Goal: Contribute content

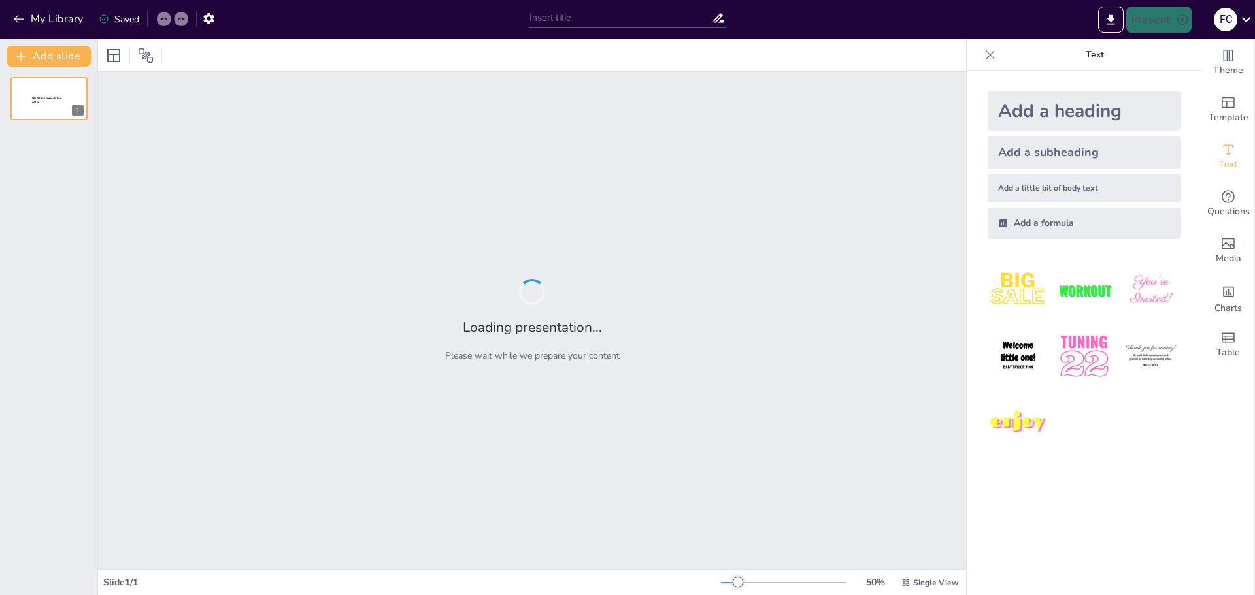
type input "Protocolos de Seguridad Empresarial ante Accidentes y Desastres Naturales"
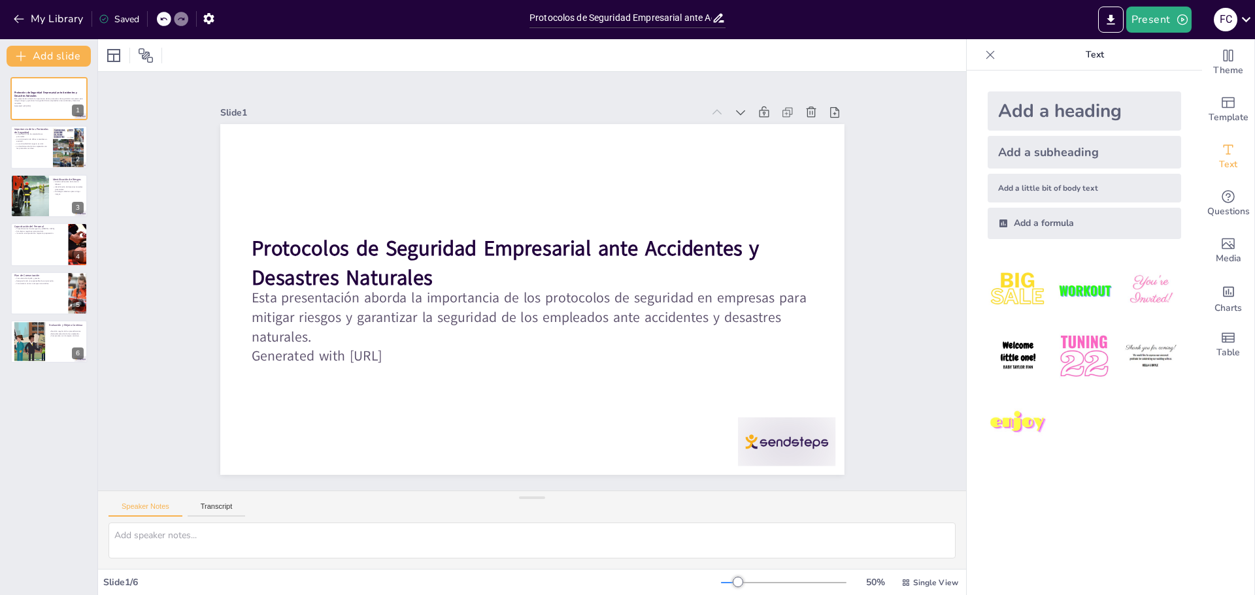
click at [1027, 65] on p "Text" at bounding box center [1094, 54] width 188 height 31
click at [1113, 18] on icon "Export to PowerPoint" at bounding box center [1111, 20] width 14 height 14
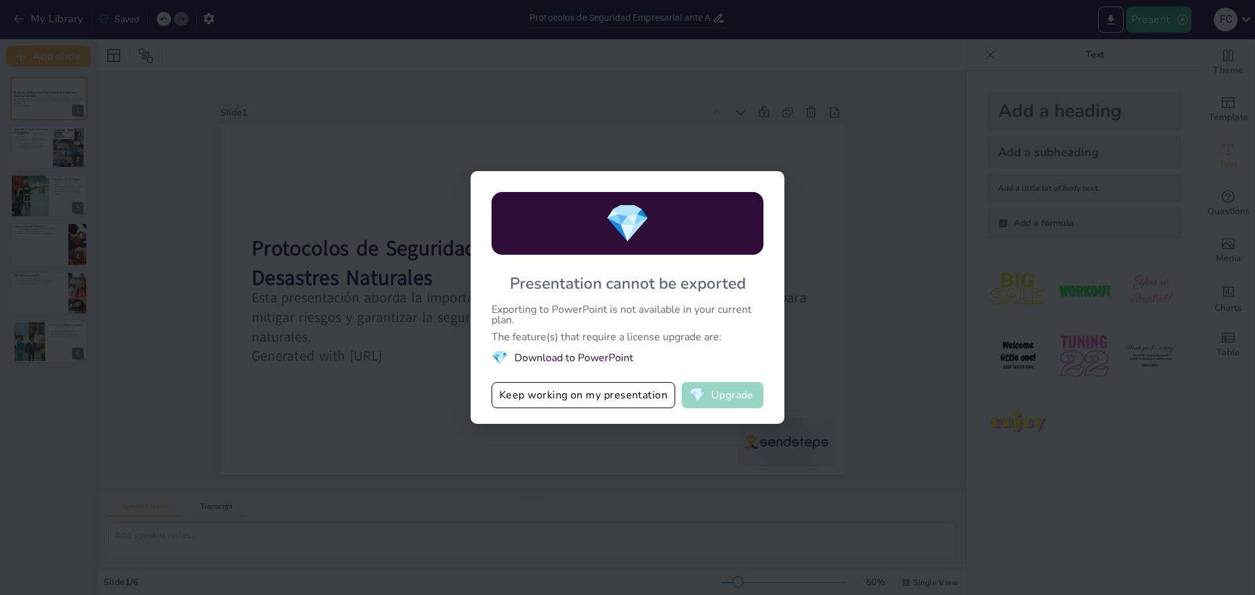
click at [734, 400] on button "💎 Upgrade" at bounding box center [723, 395] width 82 height 26
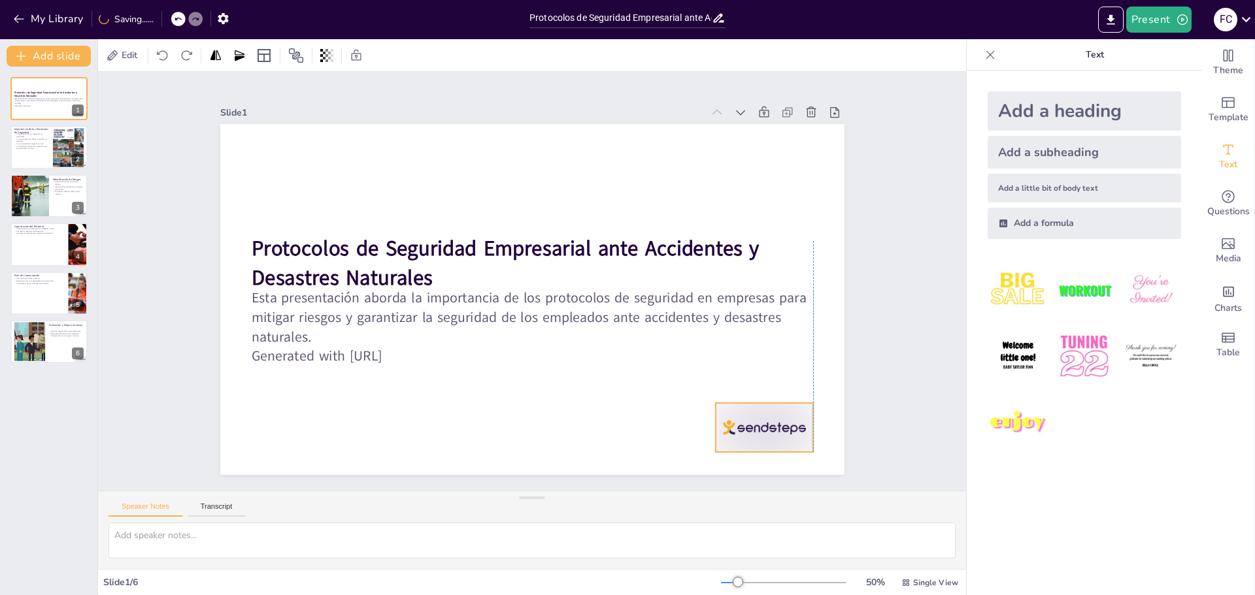
drag, startPoint x: 772, startPoint y: 437, endPoint x: 750, endPoint y: 423, distance: 25.9
click at [750, 423] on div at bounding box center [747, 450] width 102 height 59
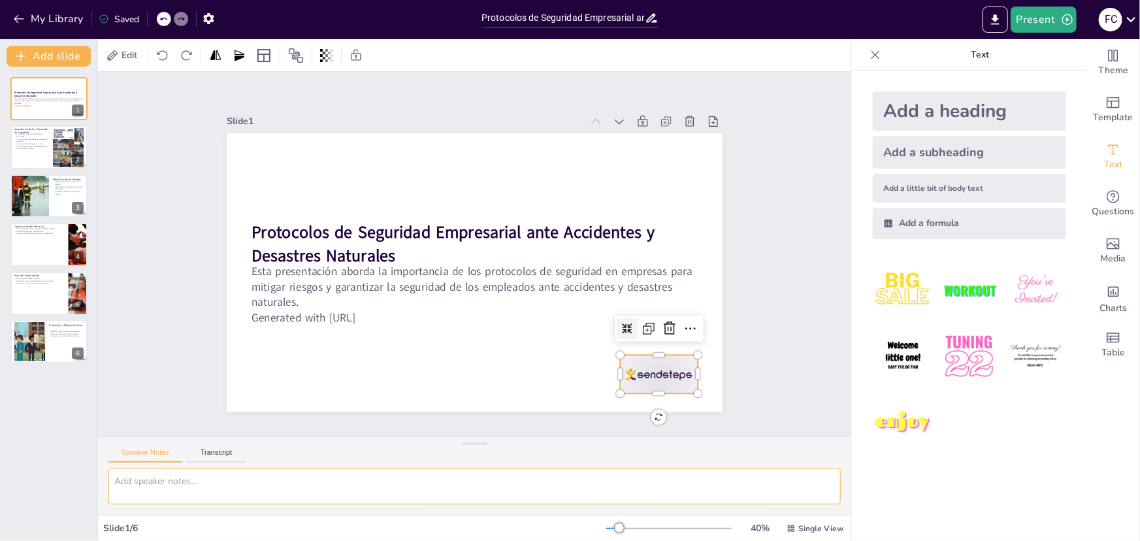
click at [691, 484] on textarea at bounding box center [474, 487] width 733 height 36
drag, startPoint x: 716, startPoint y: 449, endPoint x: 699, endPoint y: 427, distance: 27.1
click at [717, 449] on div "Speaker Notes Transcript" at bounding box center [474, 452] width 753 height 31
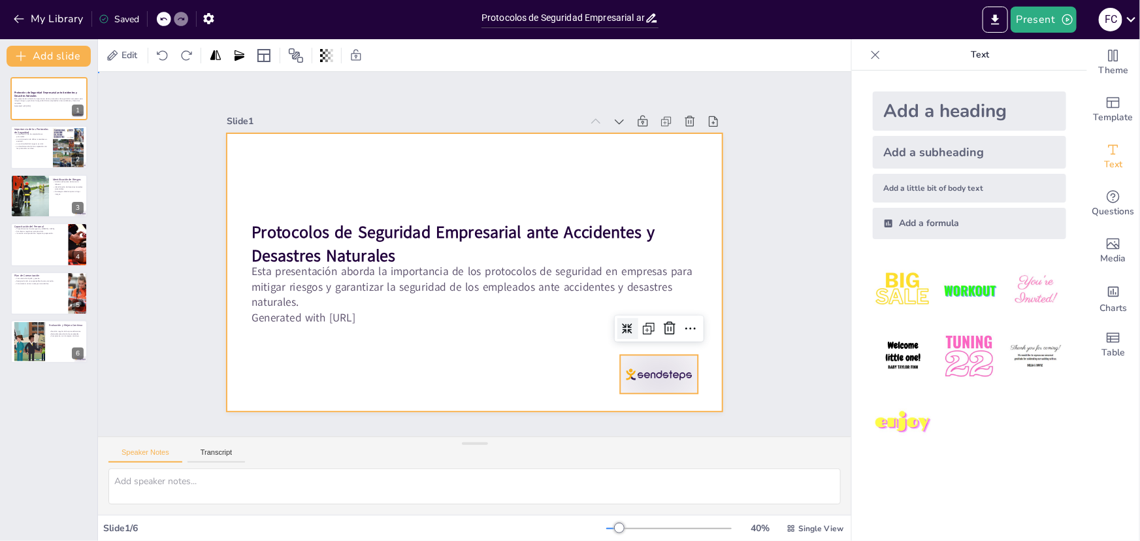
click at [699, 274] on div at bounding box center [475, 272] width 496 height 279
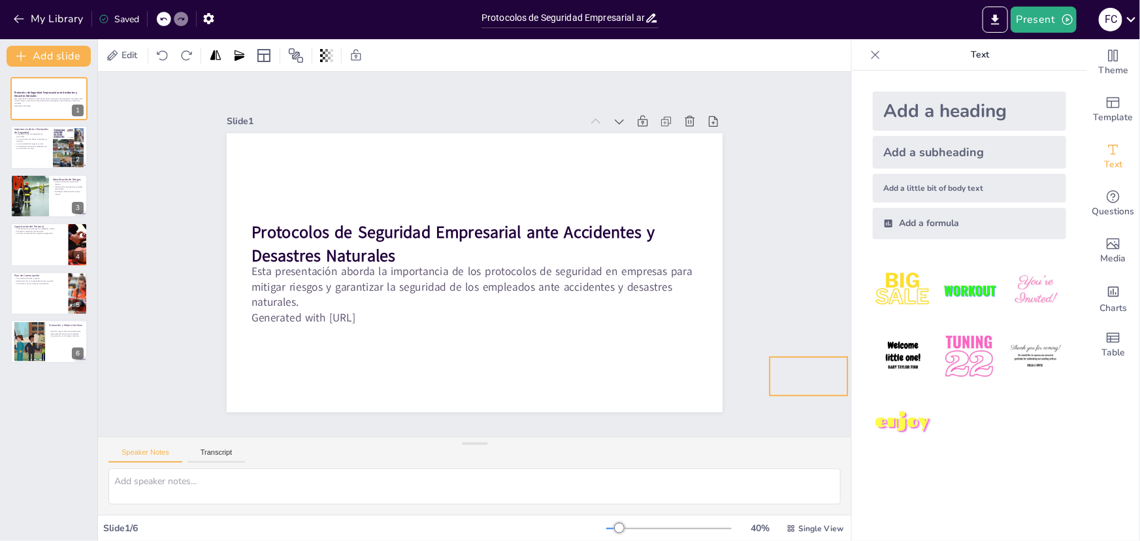
drag, startPoint x: 650, startPoint y: 370, endPoint x: 799, endPoint y: 372, distance: 149.7
click at [63, 145] on div at bounding box center [68, 147] width 31 height 41
type textarea "La protección de los empleados es la razón principal detrás de la implementació…"
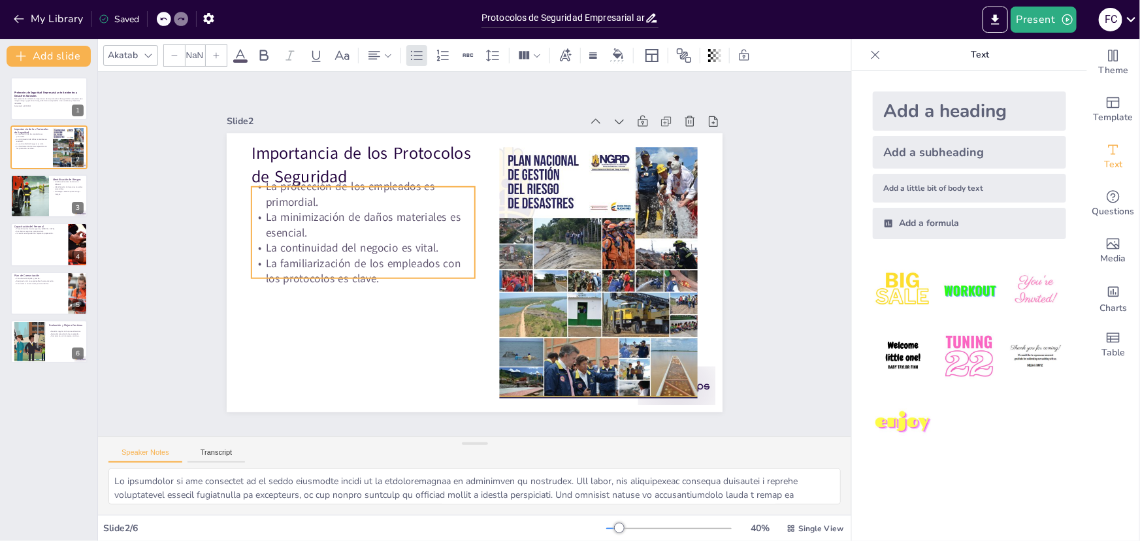
type input "32"
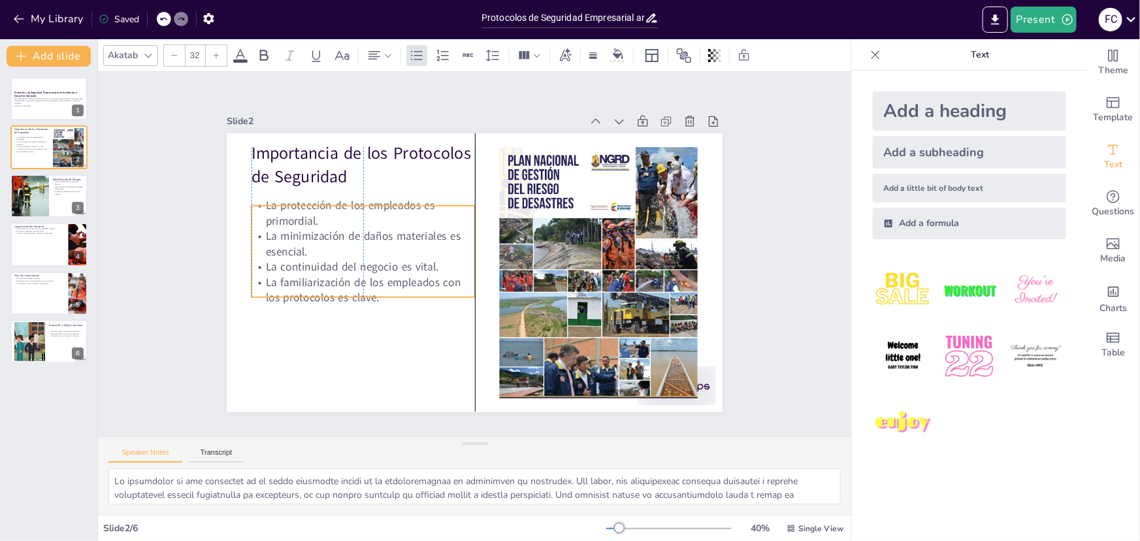
drag, startPoint x: 379, startPoint y: 246, endPoint x: 377, endPoint y: 268, distance: 22.3
click at [377, 268] on p "La continuidad del negocio es vital." at bounding box center [363, 267] width 223 height 16
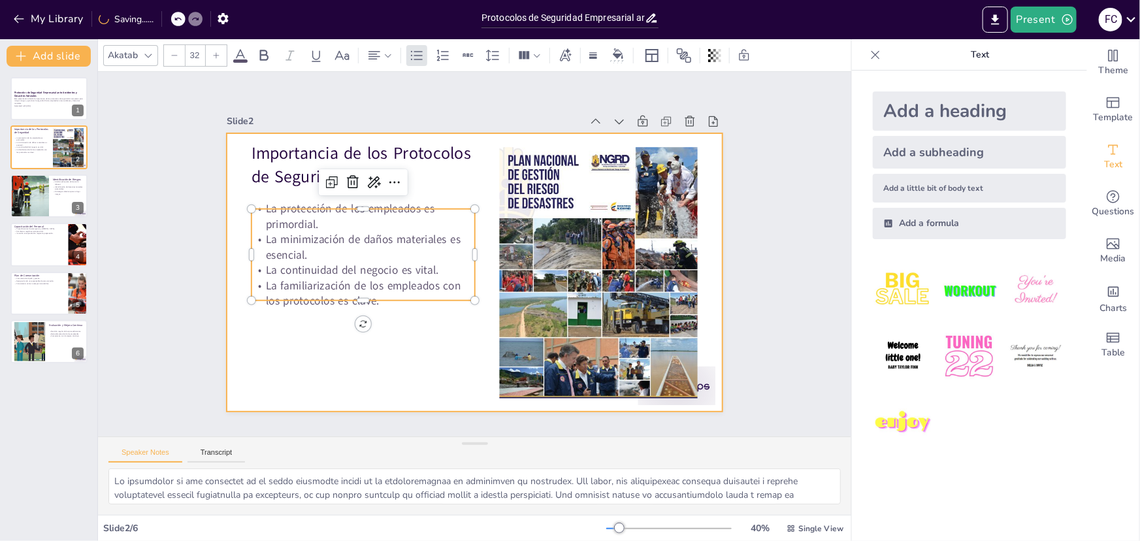
click at [398, 357] on div at bounding box center [464, 268] width 565 height 517
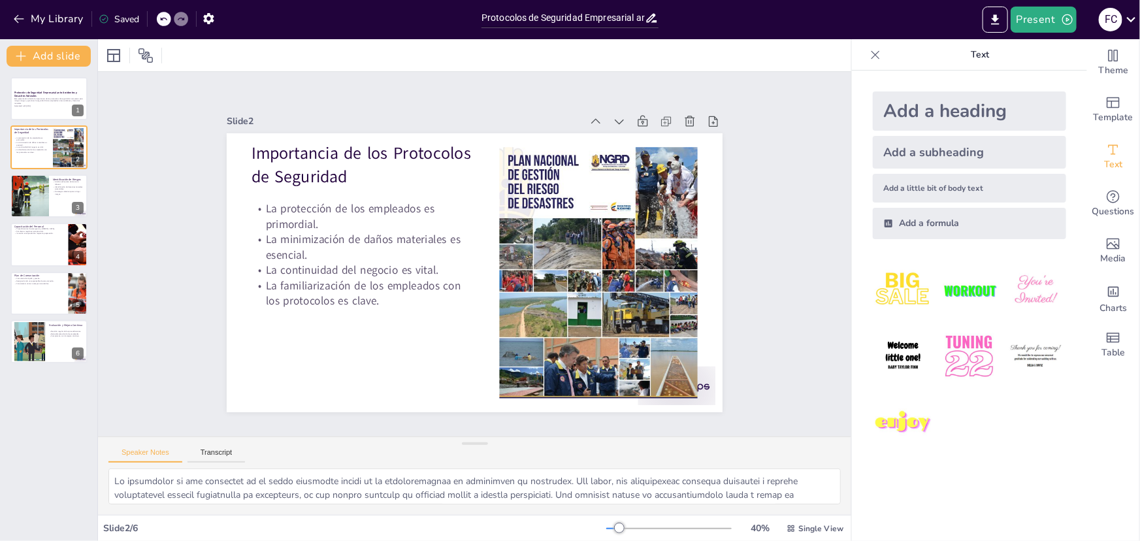
click at [774, 299] on div "Slide 1 Protocolos de Seguridad Empresarial ante Accidentes y Desastres Natural…" at bounding box center [475, 253] width 813 height 513
click at [373, 104] on div "Slide 1 Protocolos de Seguridad Empresarial ante Accidentes y Desastres Natural…" at bounding box center [475, 254] width 526 height 366
click at [52, 207] on div at bounding box center [49, 196] width 78 height 44
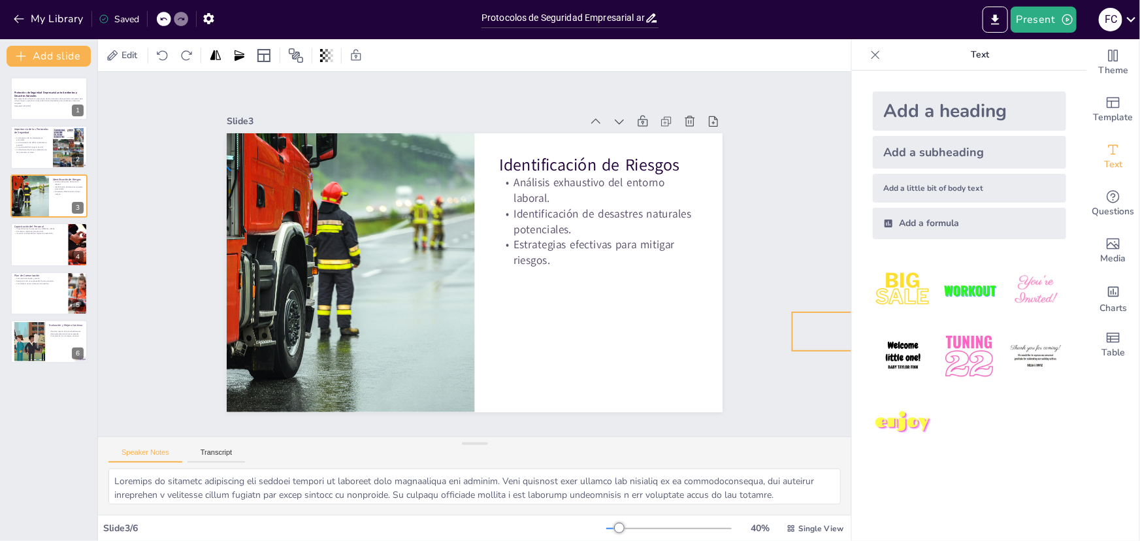
drag, startPoint x: 650, startPoint y: 376, endPoint x: 804, endPoint y: 321, distance: 163.5
click at [24, 233] on p "Inversión en capacitación mejora la preparación." at bounding box center [39, 234] width 51 height 3
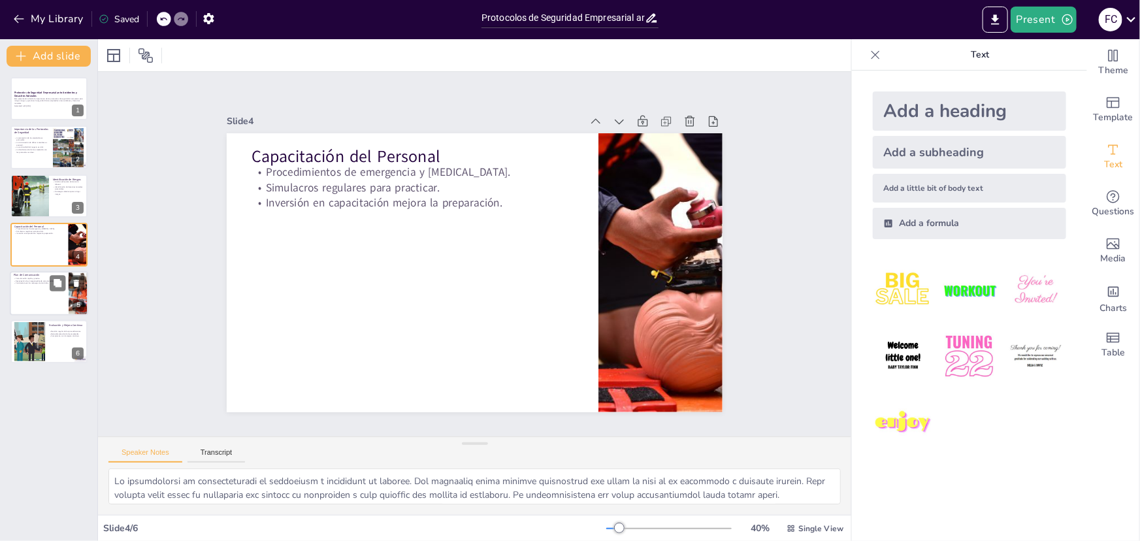
click at [44, 280] on p "Designación de un responsable de comunicación." at bounding box center [39, 281] width 51 height 3
type textarea "La comunicación rápida y precisa es esencial en situaciones de crisis. Los empl…"
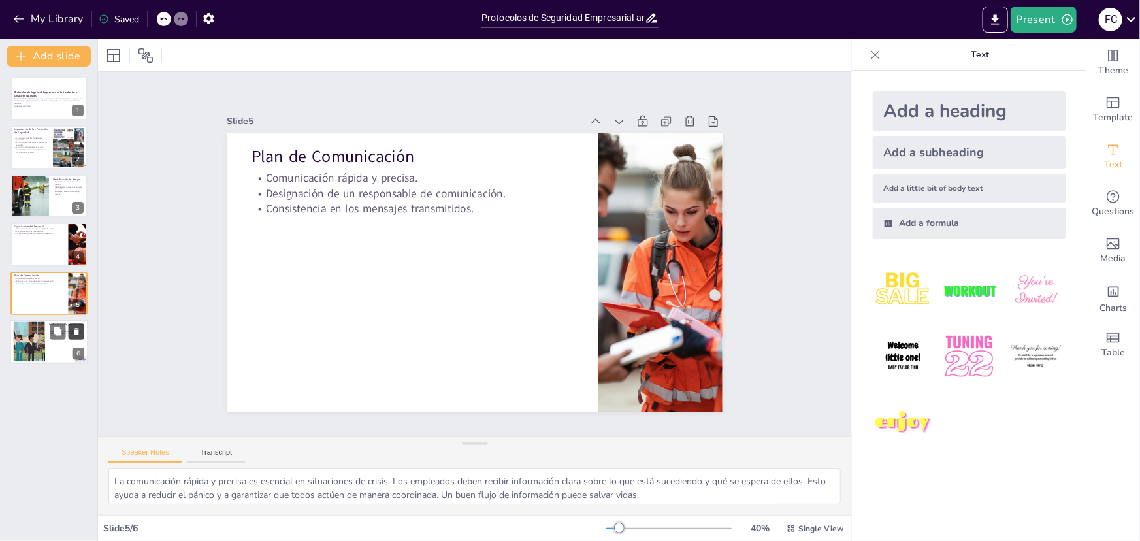
click at [76, 333] on icon at bounding box center [76, 331] width 5 height 7
click at [14, 14] on icon "button" at bounding box center [18, 18] width 13 height 13
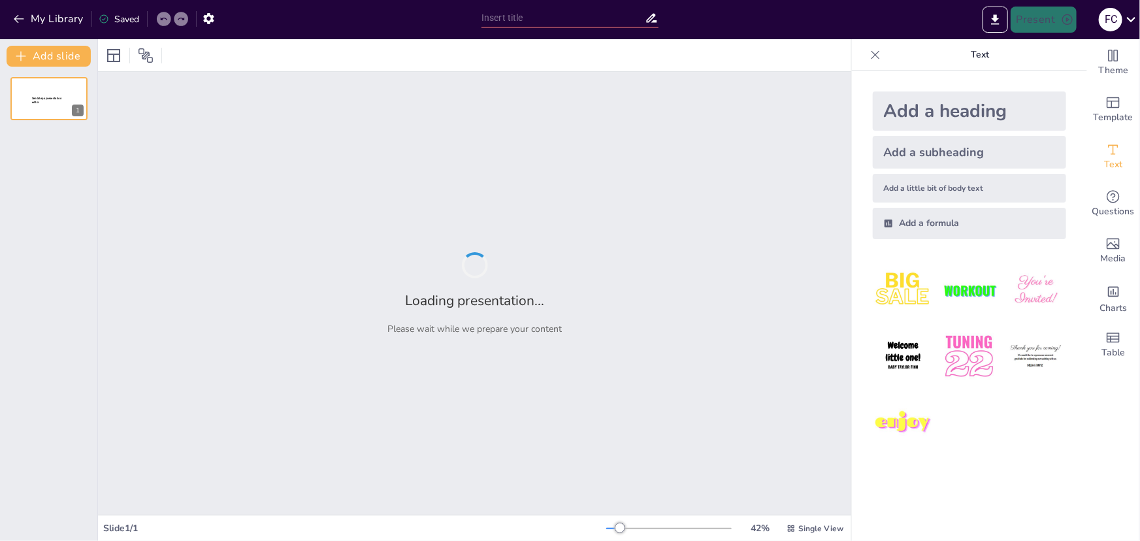
type input "Protocolos de Seguridad Empresarial ante Accidentes y Desastres Naturales"
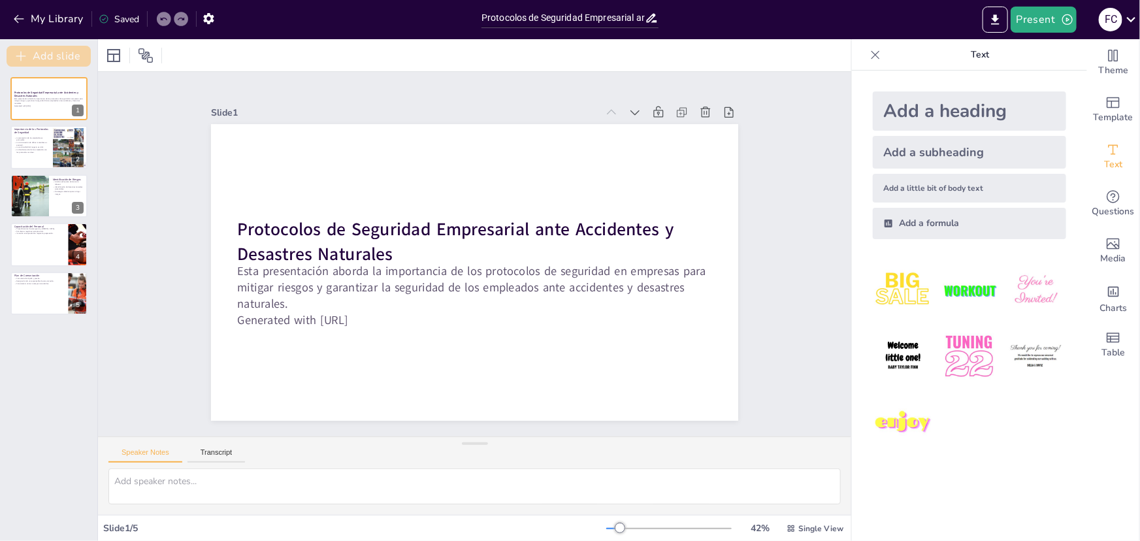
click at [39, 59] on button "Add slide" at bounding box center [49, 56] width 84 height 21
